Goal: Use online tool/utility: Utilize a website feature to perform a specific function

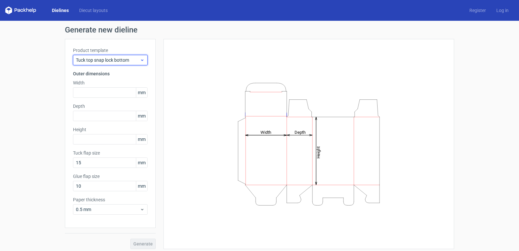
click at [140, 59] on icon at bounding box center [142, 59] width 5 height 5
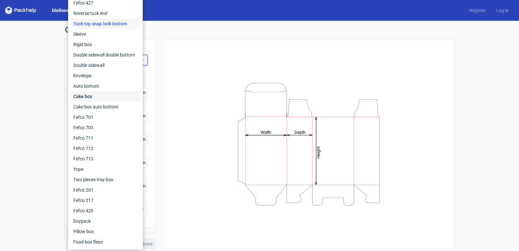
click at [93, 95] on div "Cake box" at bounding box center [105, 96] width 69 height 10
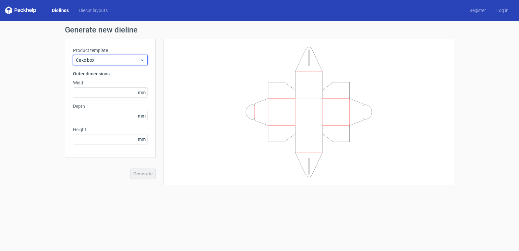
click at [112, 56] on div "Cake box" at bounding box center [110, 60] width 75 height 10
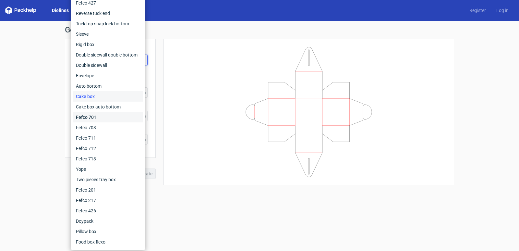
click at [92, 118] on div "Fefco 701" at bounding box center [107, 117] width 69 height 10
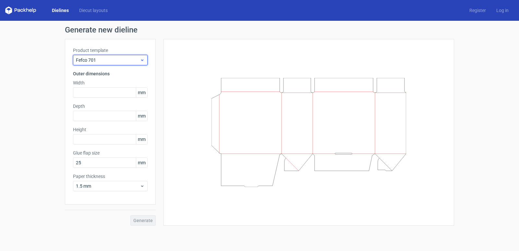
click at [116, 58] on span "Fefco 701" at bounding box center [108, 60] width 64 height 6
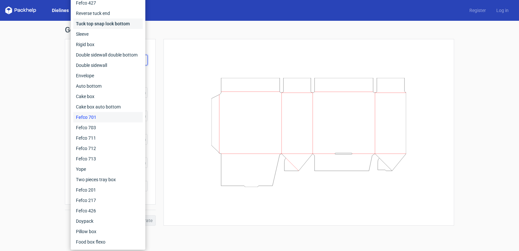
click at [107, 21] on div "Tuck top snap lock bottom" at bounding box center [107, 23] width 69 height 10
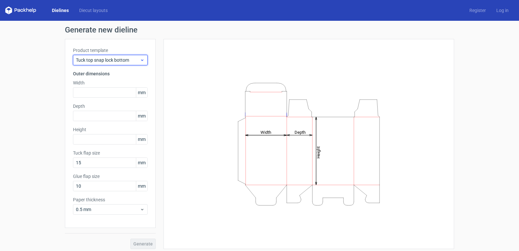
click at [123, 59] on span "Tuck top snap lock bottom" at bounding box center [108, 60] width 64 height 6
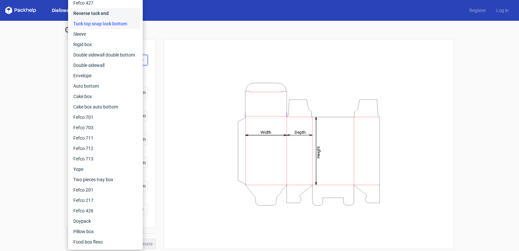
click at [101, 13] on div "Reverse tuck end" at bounding box center [105, 13] width 69 height 10
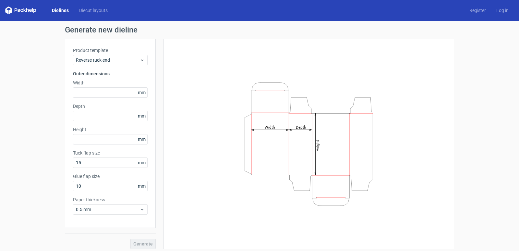
click at [123, 53] on div "Product template Reverse tuck end" at bounding box center [110, 56] width 75 height 18
click at [122, 56] on div "Reverse tuck end" at bounding box center [110, 60] width 75 height 10
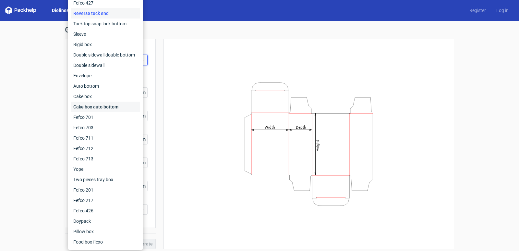
click at [96, 105] on div "Cake box auto bottom" at bounding box center [105, 106] width 69 height 10
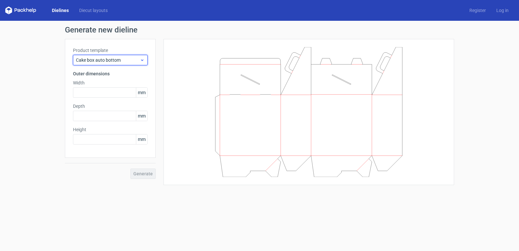
click at [113, 58] on span "Cake box auto bottom" at bounding box center [108, 60] width 64 height 6
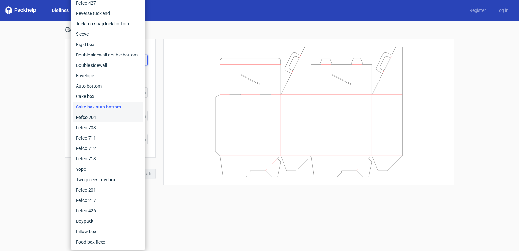
click at [90, 114] on div "Fefco 701" at bounding box center [107, 117] width 69 height 10
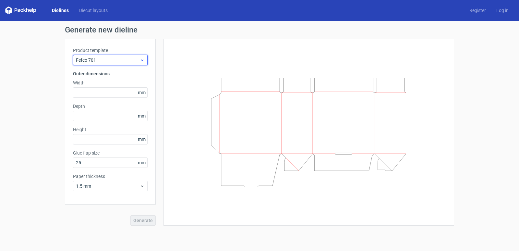
click at [112, 60] on span "Fefco 701" at bounding box center [108, 60] width 64 height 6
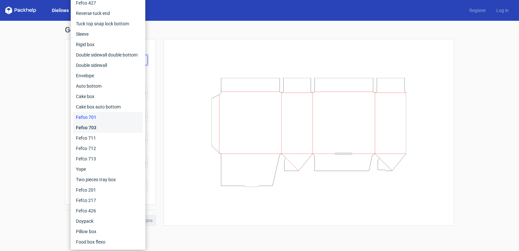
click at [91, 131] on div "Fefco 703" at bounding box center [107, 127] width 69 height 10
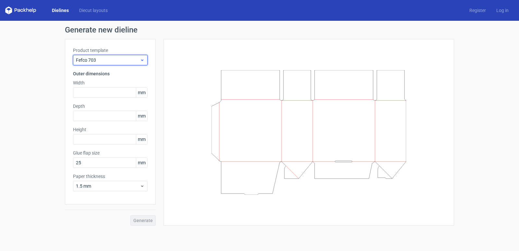
click at [138, 59] on span "Fefco 703" at bounding box center [108, 60] width 64 height 6
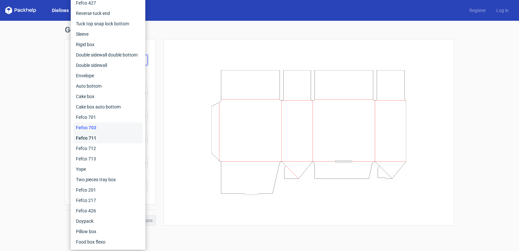
click at [104, 137] on div "Fefco 711" at bounding box center [107, 138] width 69 height 10
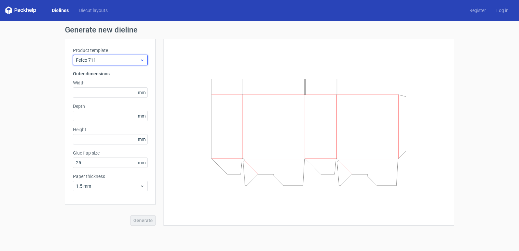
click at [138, 60] on span "Fefco 711" at bounding box center [108, 60] width 64 height 6
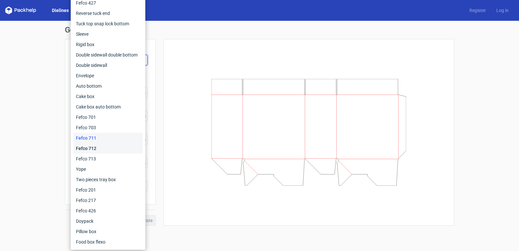
click at [110, 147] on div "Fefco 712" at bounding box center [107, 148] width 69 height 10
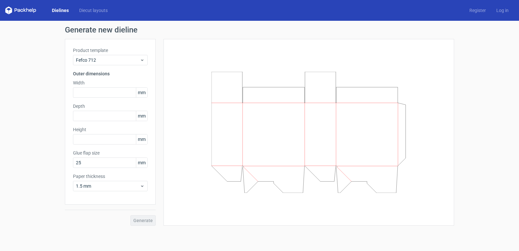
click at [143, 54] on div "Product template Fefco 712" at bounding box center [110, 56] width 75 height 18
click at [142, 58] on icon at bounding box center [142, 59] width 5 height 5
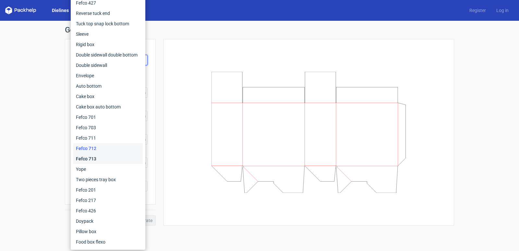
click at [102, 157] on div "Fefco 713" at bounding box center [107, 158] width 69 height 10
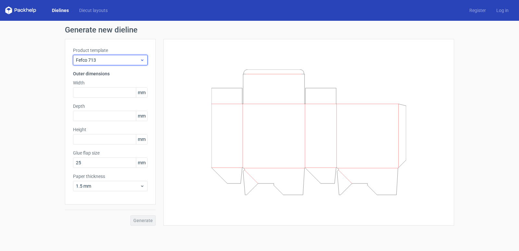
click at [143, 61] on icon at bounding box center [142, 59] width 5 height 5
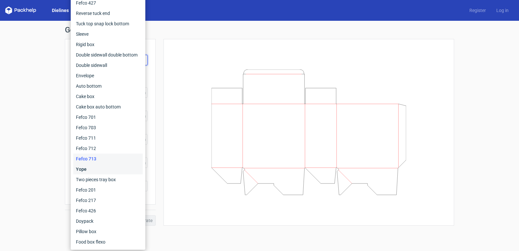
click at [98, 167] on div "Yope" at bounding box center [107, 169] width 69 height 10
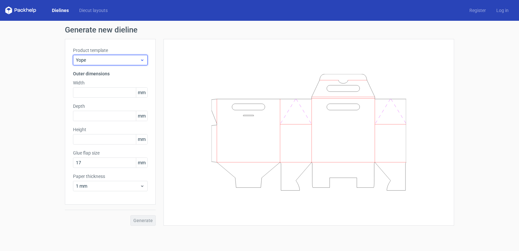
click at [130, 58] on span "Yope" at bounding box center [108, 60] width 64 height 6
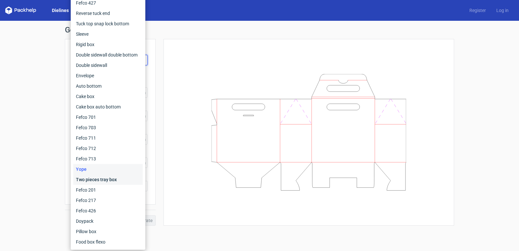
click at [97, 180] on div "Two pieces tray box" at bounding box center [107, 179] width 69 height 10
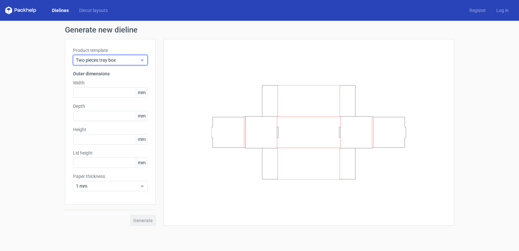
click at [139, 56] on div "Two pieces tray box" at bounding box center [110, 60] width 75 height 10
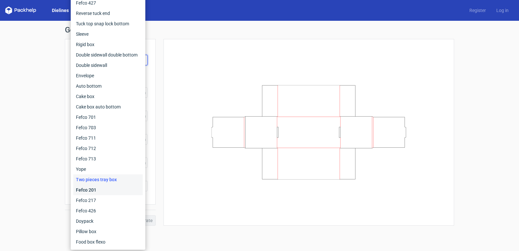
click at [97, 190] on div "Fefco 201" at bounding box center [107, 189] width 69 height 10
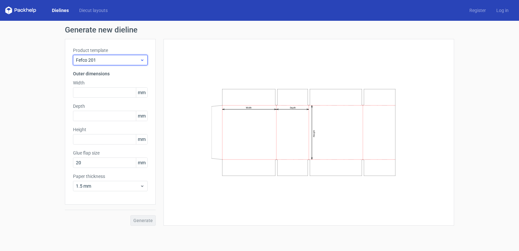
click at [144, 55] on div "Fefco 201" at bounding box center [110, 60] width 75 height 10
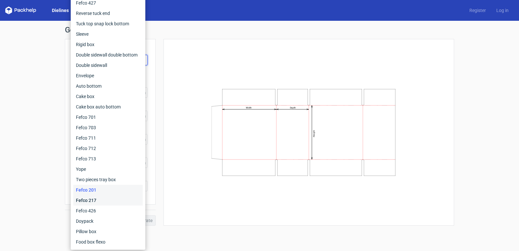
click at [96, 199] on div "Fefco 217" at bounding box center [107, 200] width 69 height 10
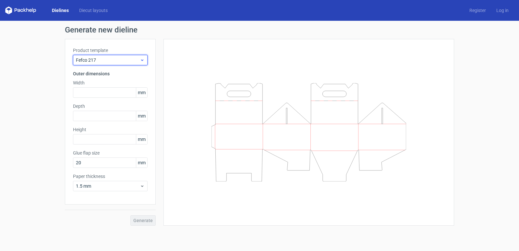
click at [143, 57] on icon at bounding box center [142, 59] width 5 height 5
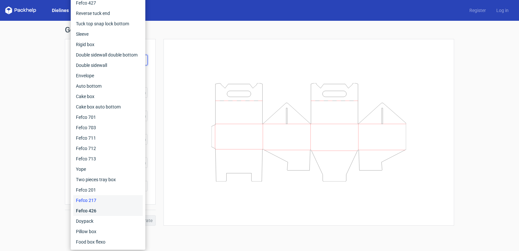
click at [96, 211] on div "Fefco 426" at bounding box center [107, 210] width 69 height 10
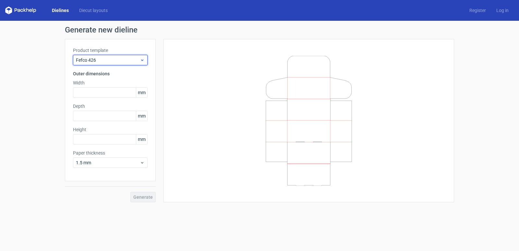
click at [141, 56] on div "Fefco 426" at bounding box center [110, 60] width 75 height 10
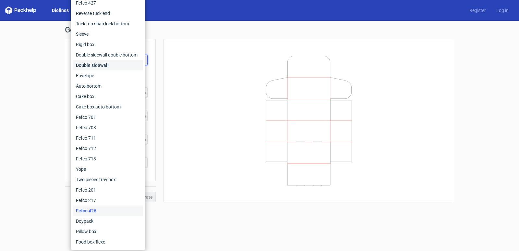
click at [115, 65] on div "Double sidewall" at bounding box center [107, 65] width 69 height 10
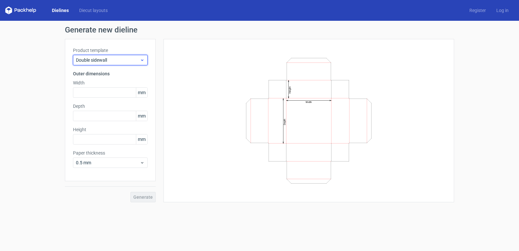
click at [133, 56] on div "Double sidewall" at bounding box center [110, 60] width 75 height 10
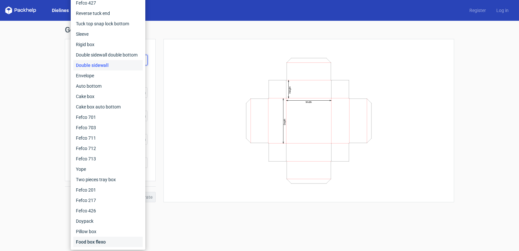
click at [95, 239] on div "Food box flexo" at bounding box center [107, 241] width 69 height 10
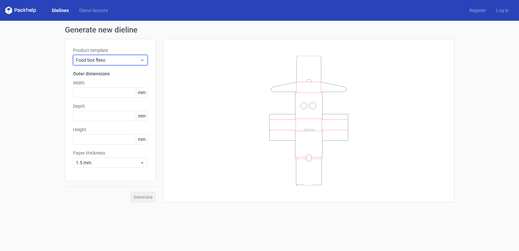
click at [140, 57] on div "Food box flexo" at bounding box center [110, 60] width 75 height 10
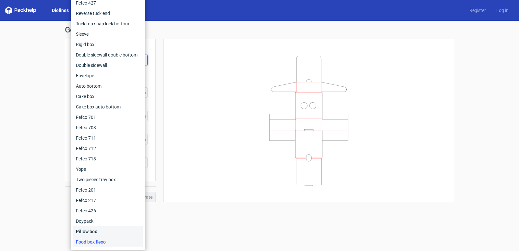
click at [92, 232] on div "Pillow box" at bounding box center [107, 231] width 69 height 10
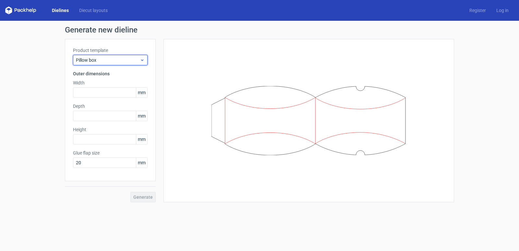
click at [141, 56] on div "Pillow box" at bounding box center [110, 60] width 75 height 10
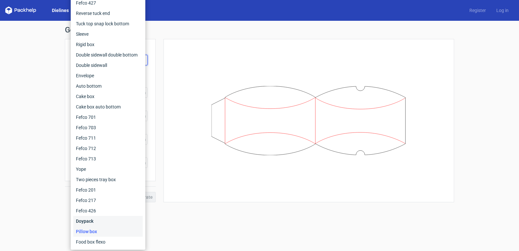
click at [79, 223] on div "Doypack" at bounding box center [107, 221] width 69 height 10
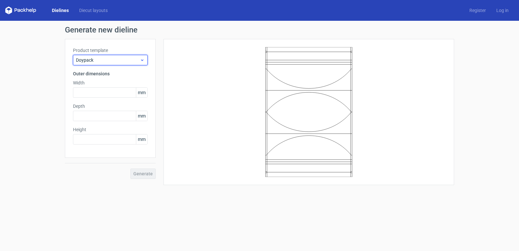
click at [142, 62] on icon at bounding box center [142, 59] width 5 height 5
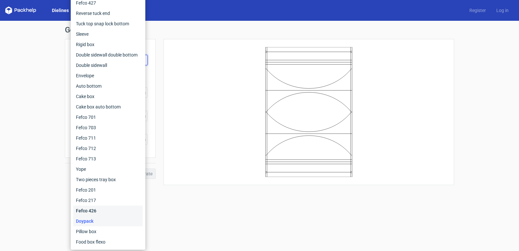
click at [89, 210] on div "Fefco 426" at bounding box center [107, 210] width 69 height 10
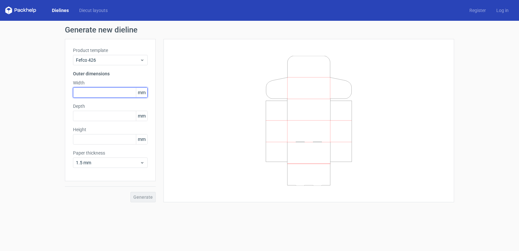
click at [124, 90] on input "text" at bounding box center [110, 92] width 75 height 10
type input "210"
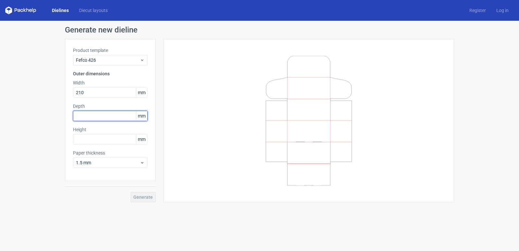
click at [124, 115] on input "text" at bounding box center [110, 116] width 75 height 10
type input "45"
click at [109, 139] on input "text" at bounding box center [110, 139] width 75 height 10
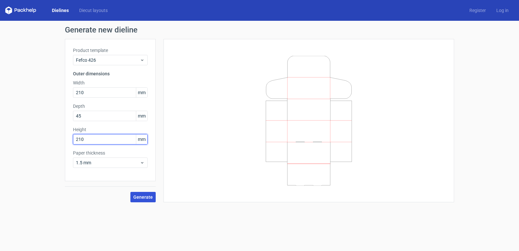
type input "210"
click at [139, 199] on span "Generate" at bounding box center [142, 196] width 19 height 5
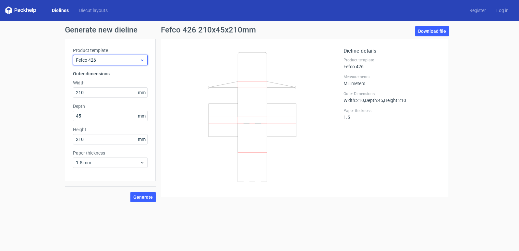
click at [140, 59] on div "Fefco 426" at bounding box center [110, 60] width 75 height 10
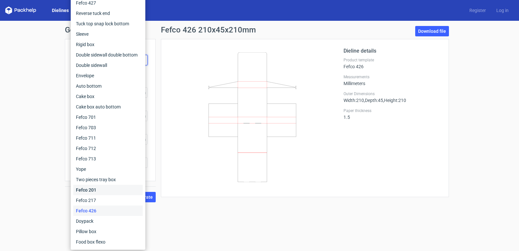
click at [87, 191] on div "Fefco 201" at bounding box center [107, 189] width 69 height 10
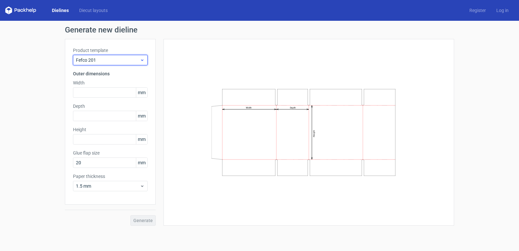
click at [142, 61] on icon at bounding box center [142, 59] width 5 height 5
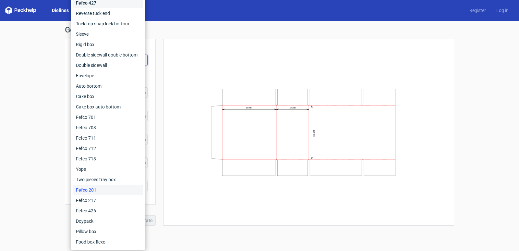
click at [118, 5] on div "Fefco 427" at bounding box center [107, 3] width 69 height 10
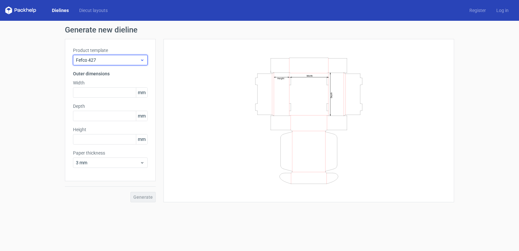
click at [140, 59] on icon at bounding box center [142, 59] width 5 height 5
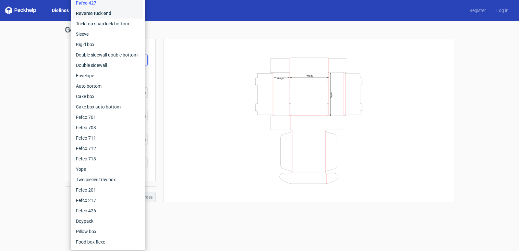
click at [110, 13] on div "Reverse tuck end" at bounding box center [107, 13] width 69 height 10
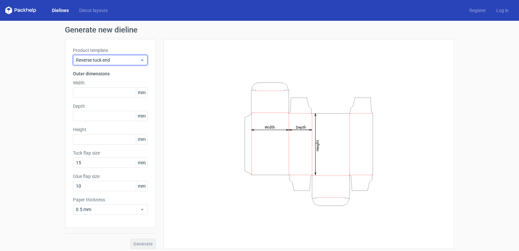
click at [132, 56] on div "Reverse tuck end" at bounding box center [110, 60] width 75 height 10
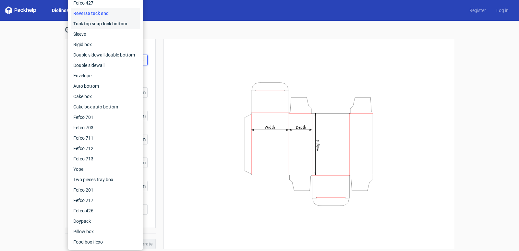
click at [100, 25] on div "Tuck top snap lock bottom" at bounding box center [105, 23] width 69 height 10
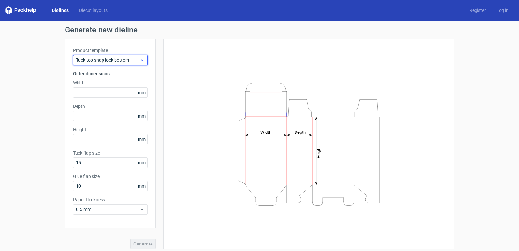
click at [141, 60] on icon at bounding box center [142, 59] width 5 height 5
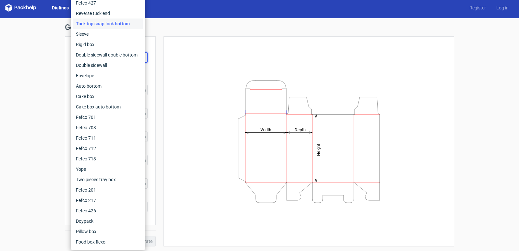
scroll to position [3, 0]
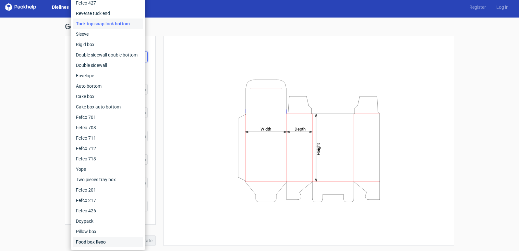
click at [99, 239] on div "Food box flexo" at bounding box center [107, 241] width 69 height 10
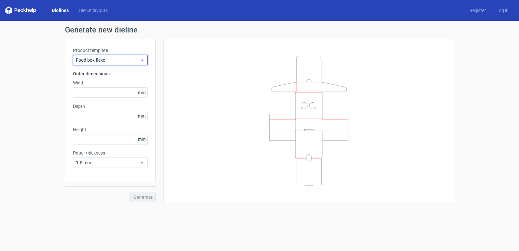
click at [140, 59] on div "Food box flexo" at bounding box center [110, 60] width 75 height 10
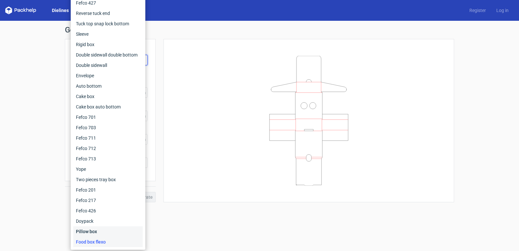
click at [87, 228] on div "Pillow box" at bounding box center [107, 231] width 69 height 10
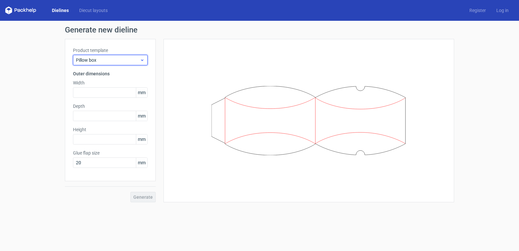
click at [142, 60] on icon at bounding box center [142, 59] width 5 height 5
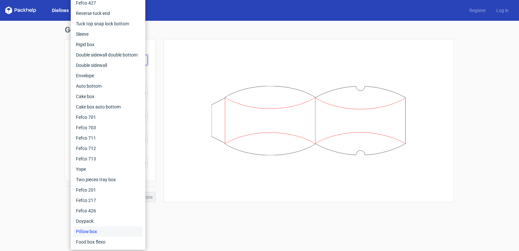
click at [41, 66] on div "Generate new dieline Product template Pillow box Outer dimensions Width mm Dept…" at bounding box center [259, 114] width 519 height 186
